Goal: Communication & Community: Participate in discussion

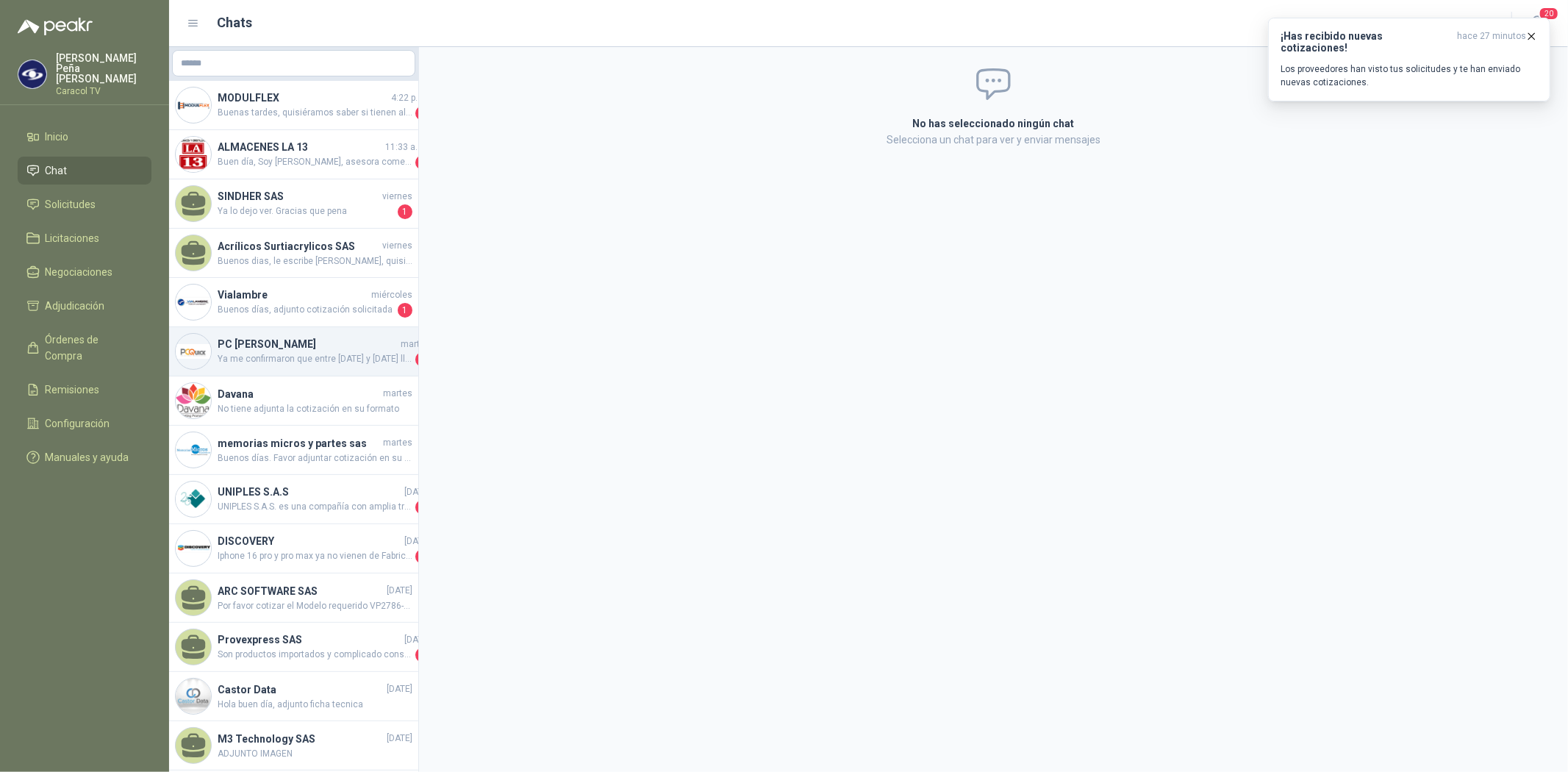
click at [326, 355] on span "Ya me confirmaron que entre [DATE] y [DATE] llegan los cotizados originalmente …" at bounding box center [315, 359] width 195 height 14
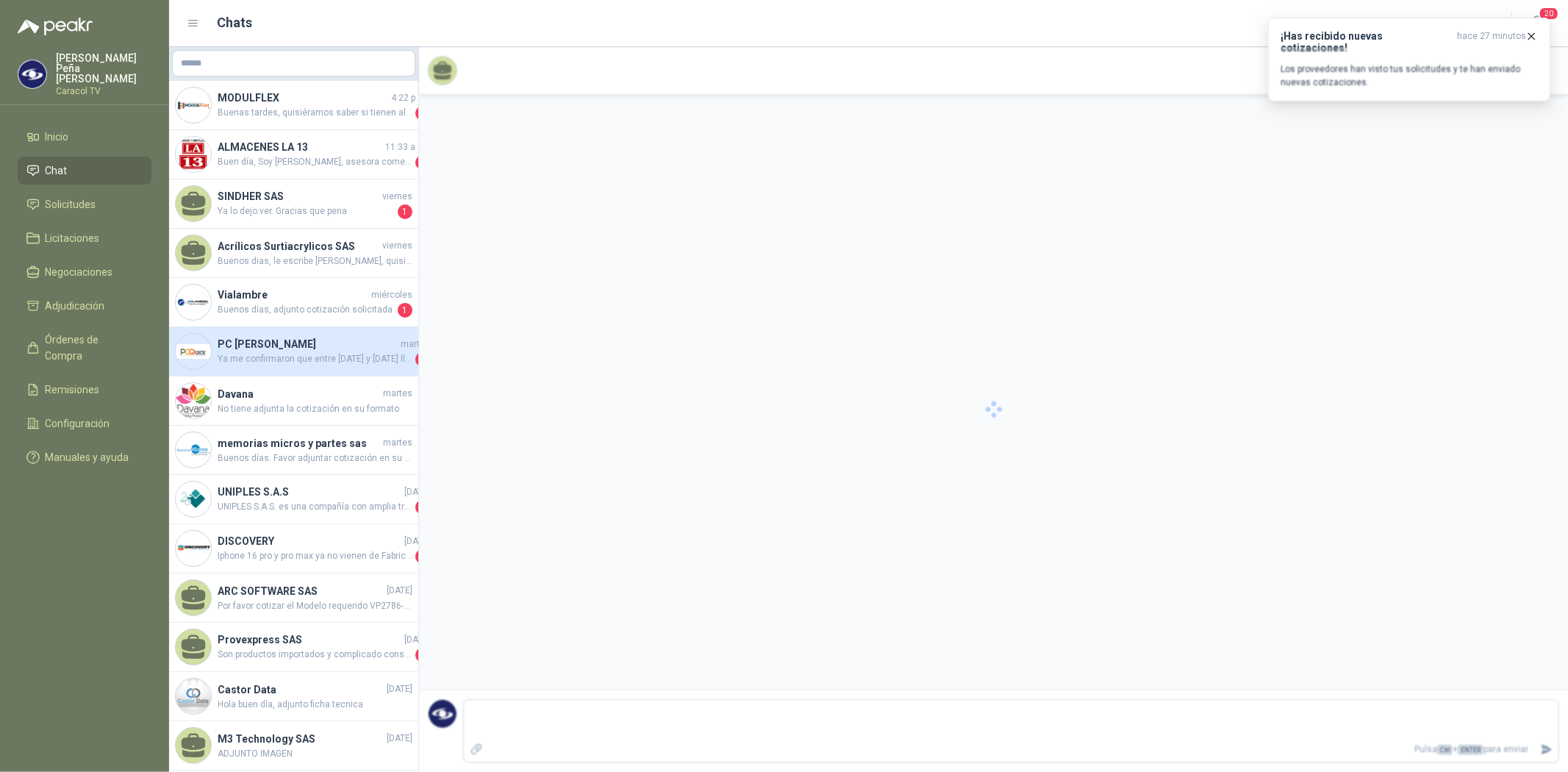
scroll to position [196, 0]
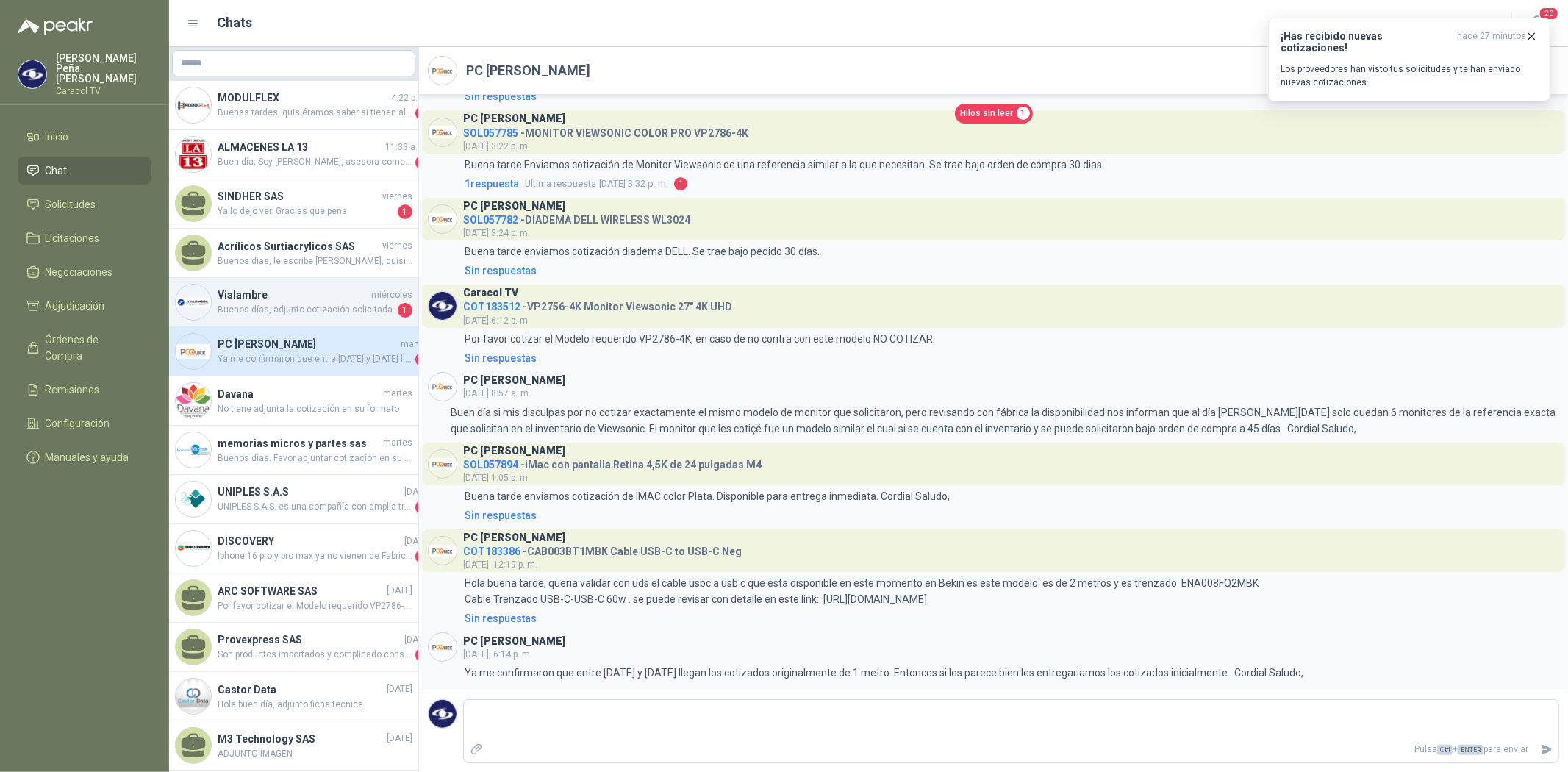
click at [247, 294] on h4 "Vialambre" at bounding box center [293, 295] width 151 height 16
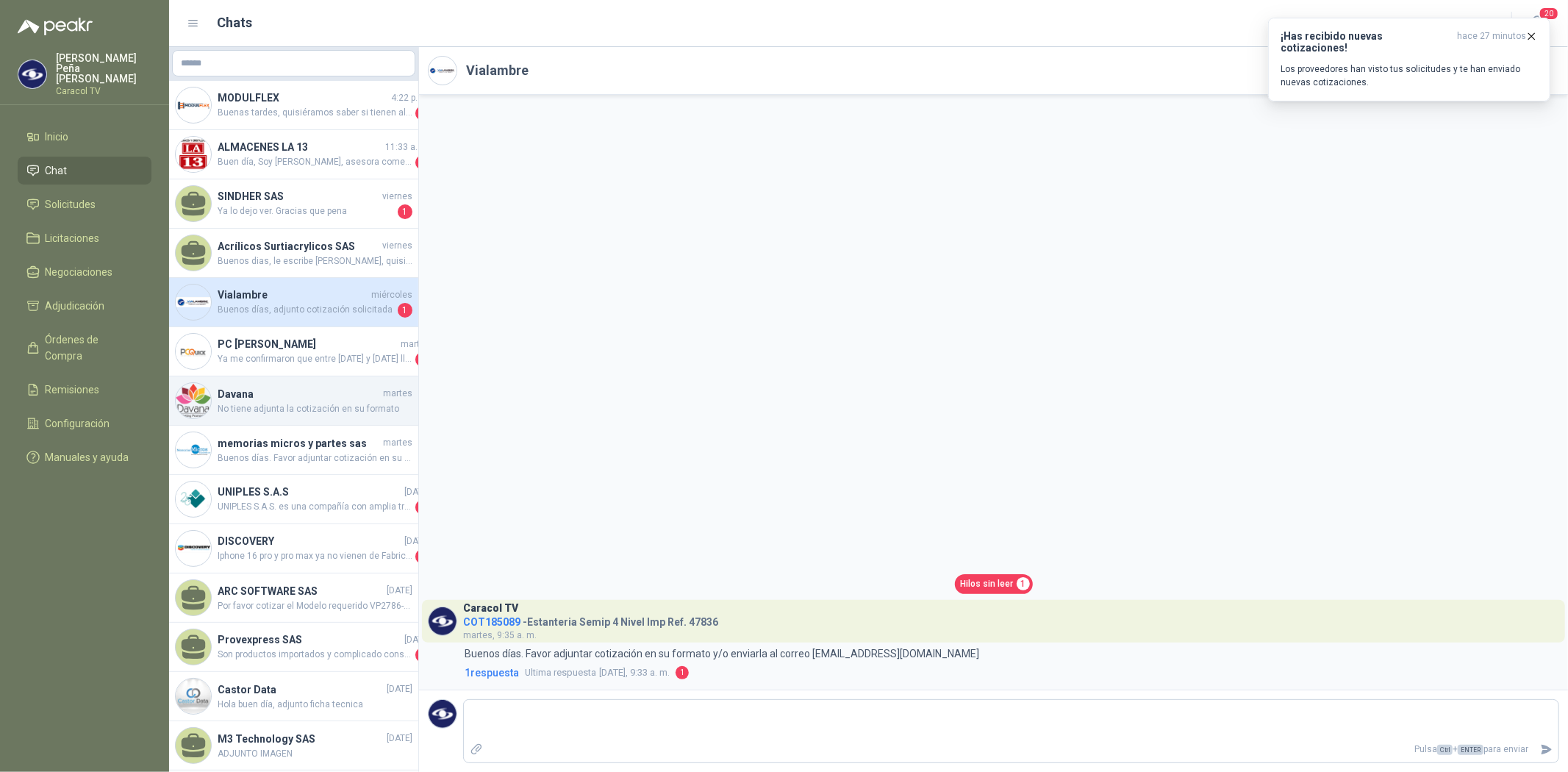
click at [344, 407] on span "No tiene adjunta la cotización en su formato" at bounding box center [315, 409] width 195 height 14
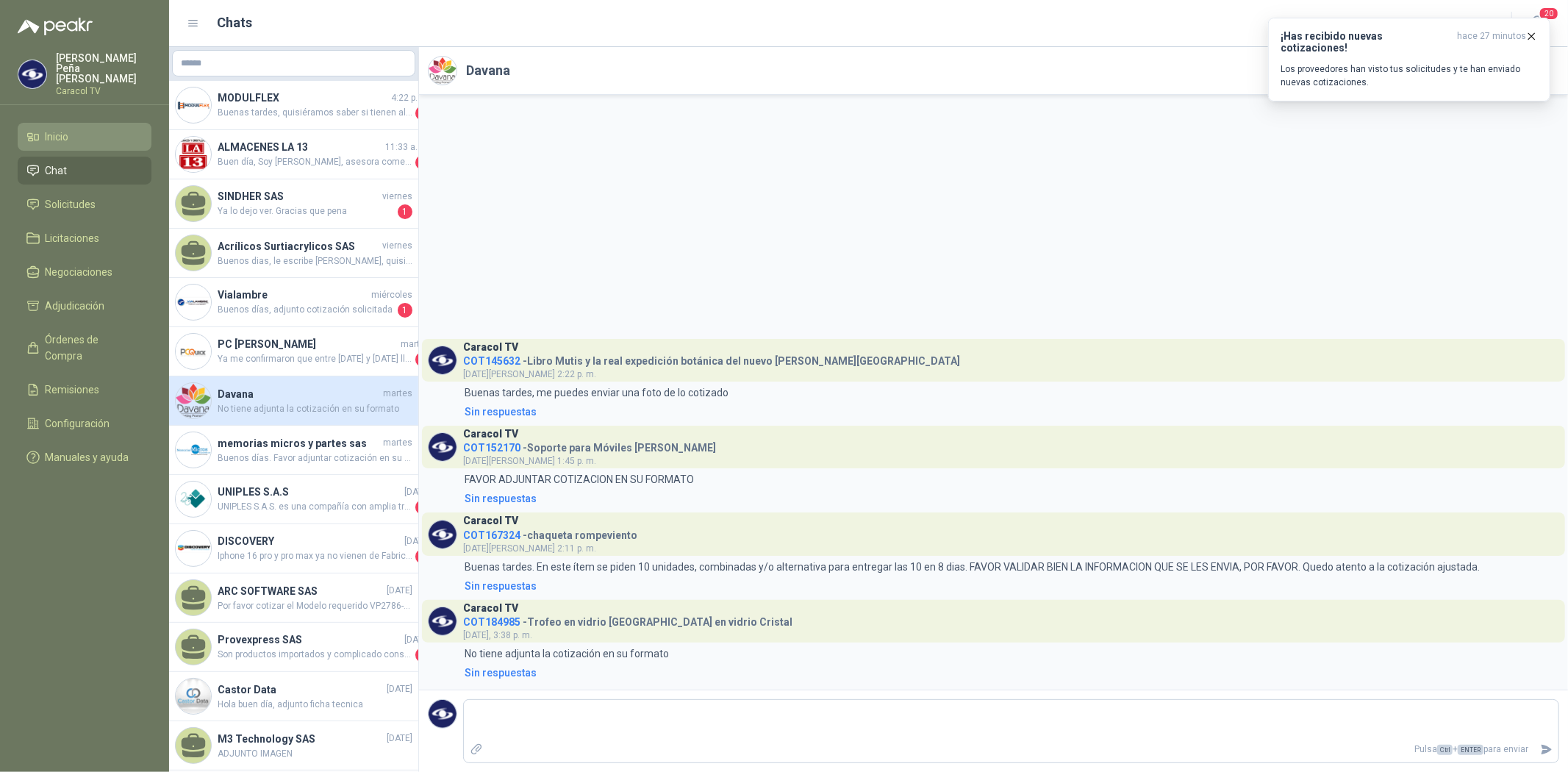
click at [56, 129] on span "Inicio" at bounding box center [57, 137] width 23 height 16
